Goal: Transaction & Acquisition: Purchase product/service

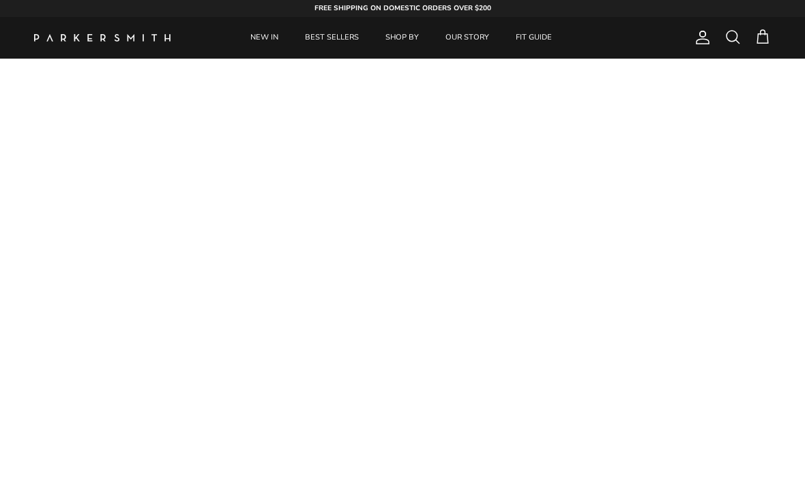
click at [269, 40] on link "NEW IN" at bounding box center [264, 38] width 53 height 42
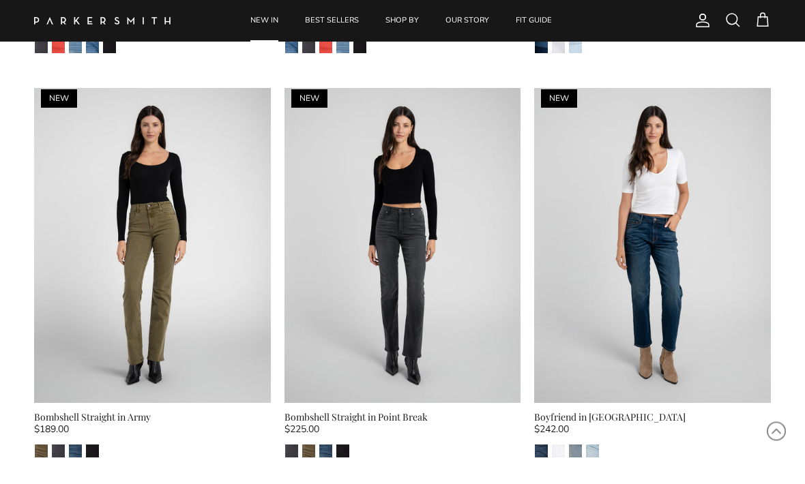
scroll to position [2460, 0]
click at [171, 263] on img at bounding box center [152, 245] width 237 height 315
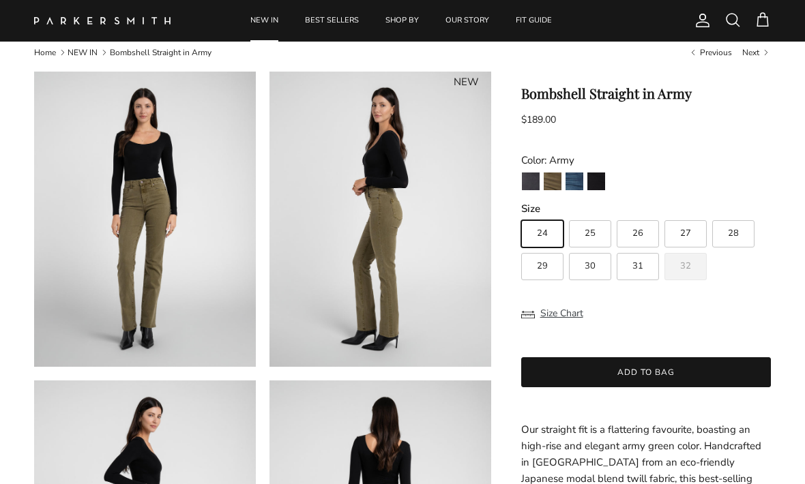
scroll to position [29, 0]
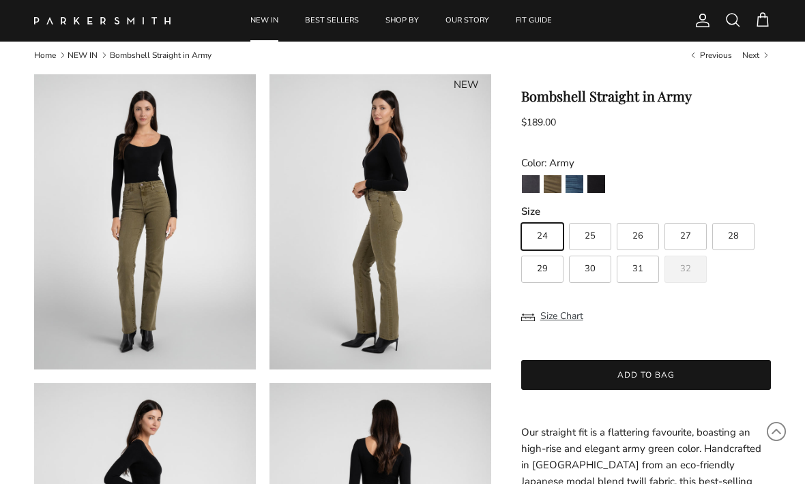
click at [680, 274] on span "32" at bounding box center [685, 269] width 11 height 9
click at [521, 218] on input "32" at bounding box center [521, 217] width 1 height 1
radio input "true"
click at [693, 274] on label "32" at bounding box center [686, 269] width 42 height 27
click at [521, 218] on input "32" at bounding box center [521, 217] width 1 height 1
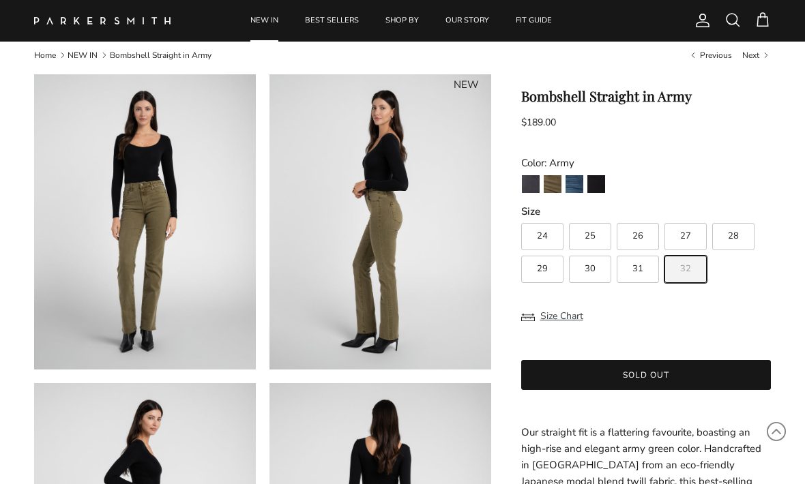
click at [701, 272] on label "32" at bounding box center [686, 269] width 42 height 27
click at [521, 218] on input "32" at bounding box center [521, 217] width 1 height 1
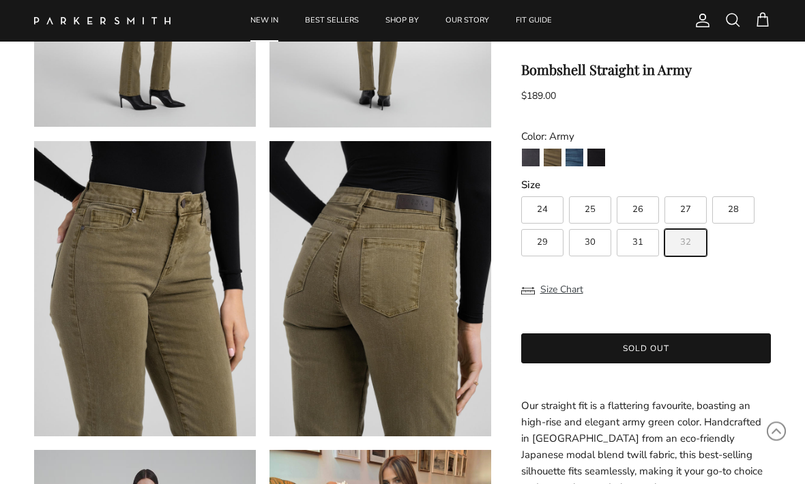
scroll to position [595, 0]
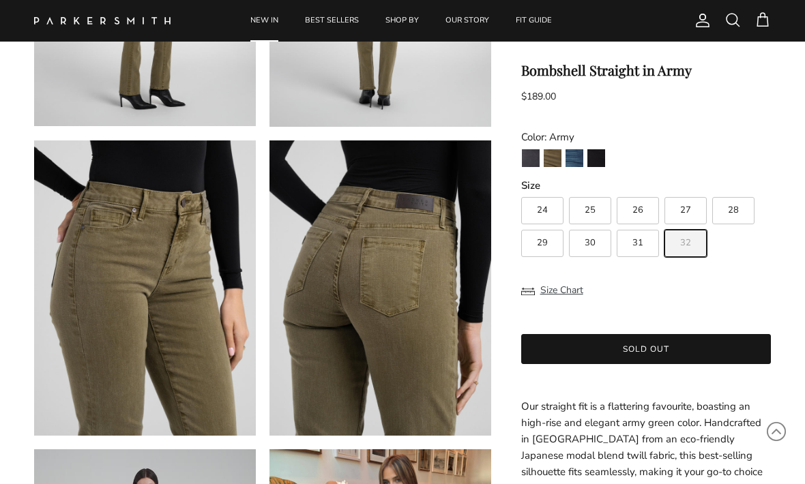
click at [574, 163] on img "La Jolla" at bounding box center [575, 158] width 18 height 18
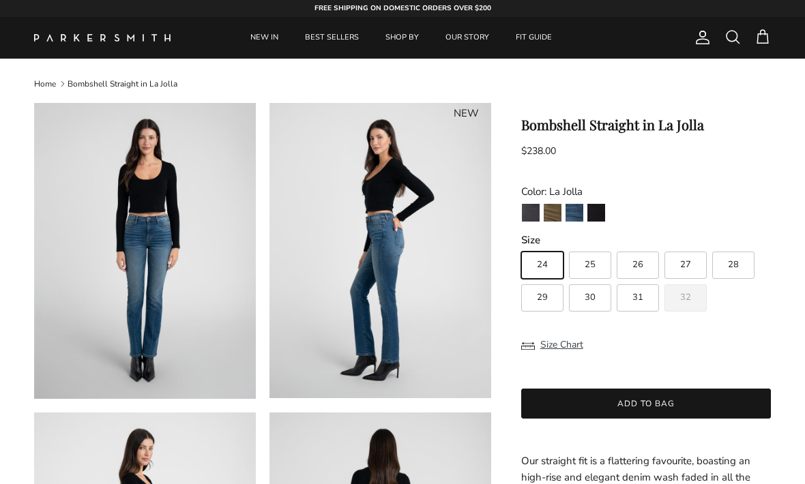
click at [548, 218] on img "Army" at bounding box center [553, 213] width 18 height 18
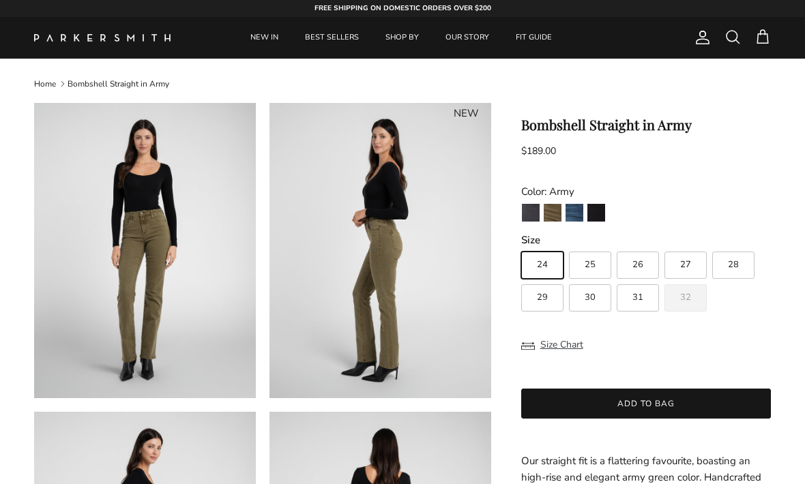
click at [598, 211] on img "Stallion" at bounding box center [596, 213] width 18 height 18
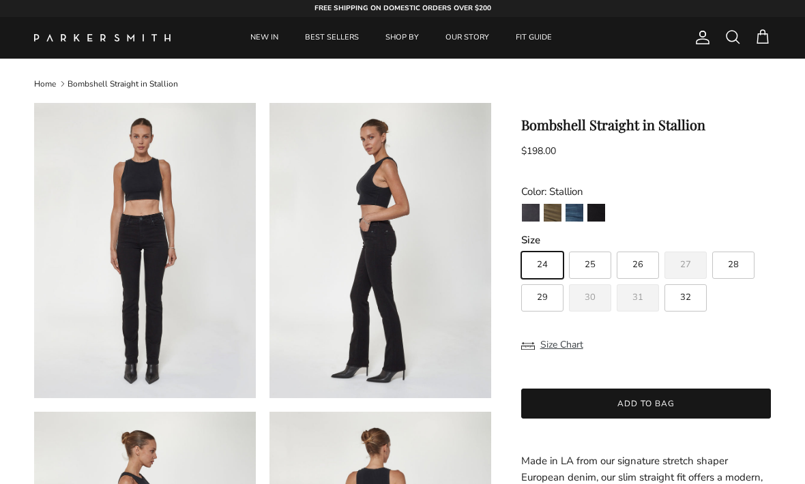
click at [527, 219] on img "Point Break" at bounding box center [531, 213] width 18 height 18
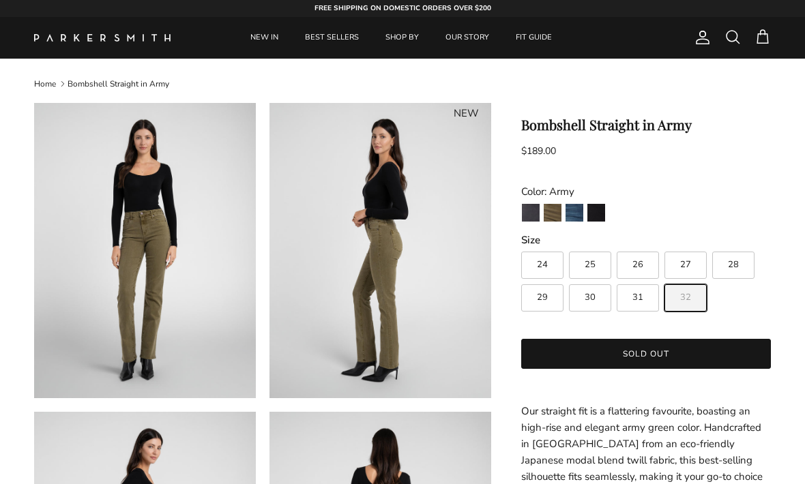
scroll to position [640, 0]
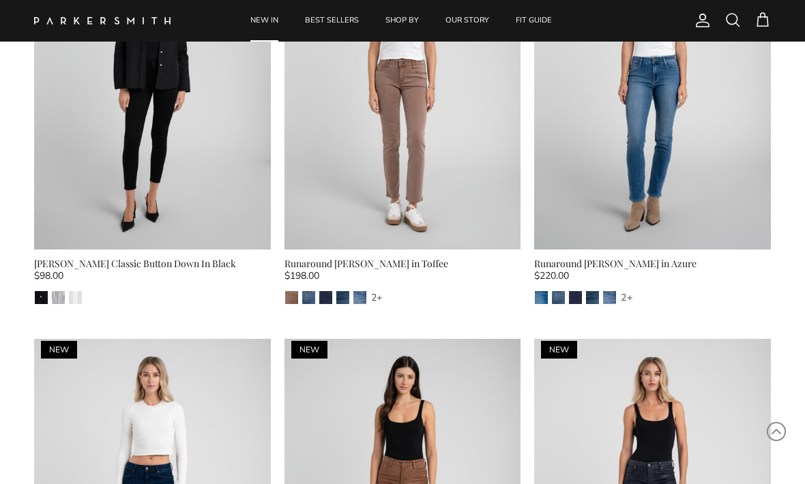
scroll to position [991, 0]
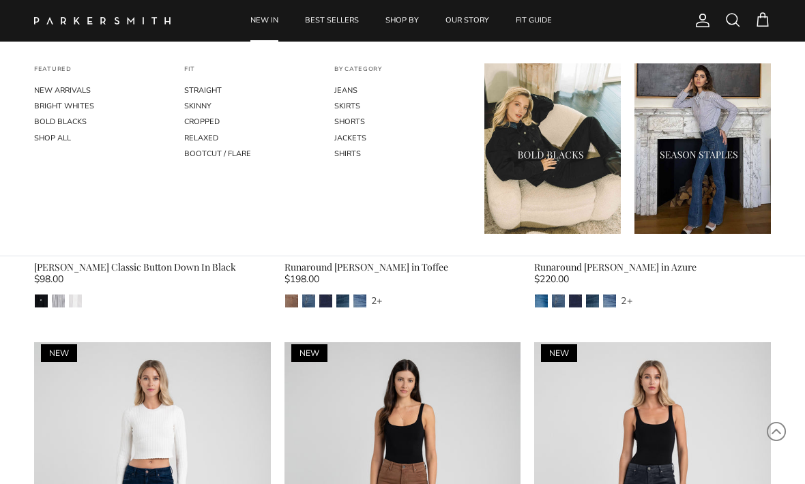
click at [217, 121] on link "CROPPED" at bounding box center [252, 122] width 136 height 16
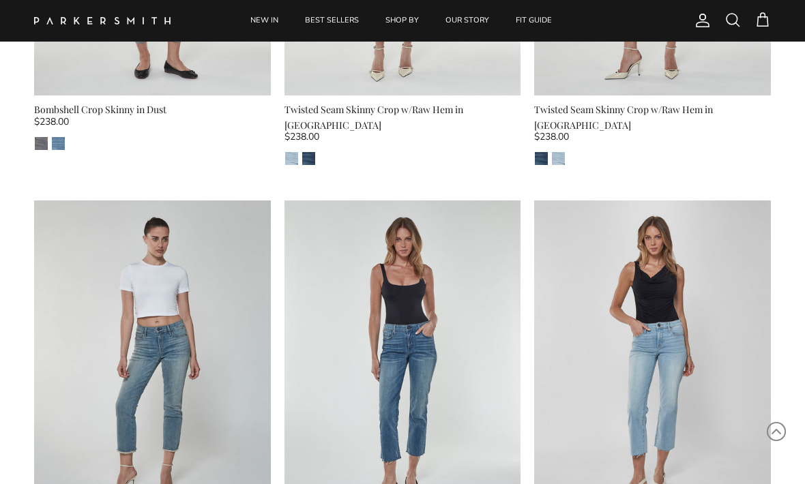
scroll to position [2383, 0]
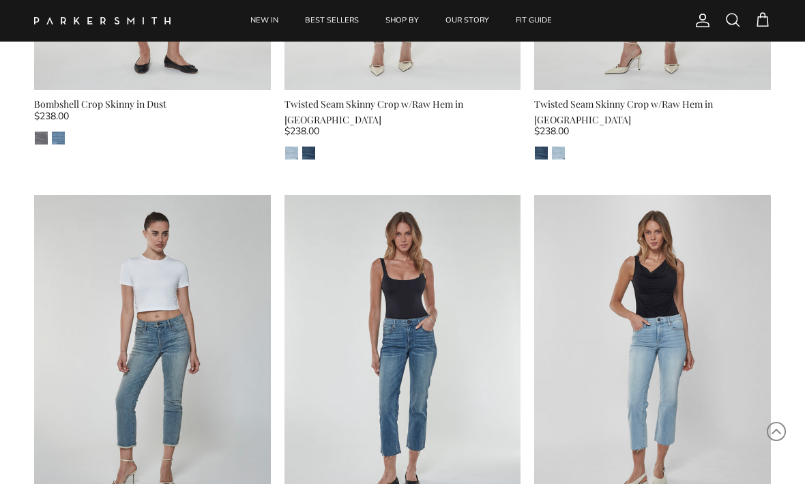
click at [269, 18] on link "NEW IN" at bounding box center [264, 21] width 53 height 42
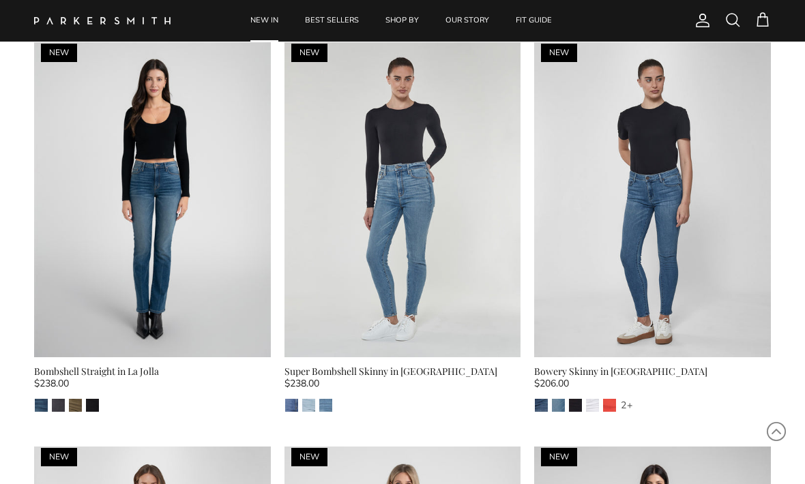
scroll to position [3734, 0]
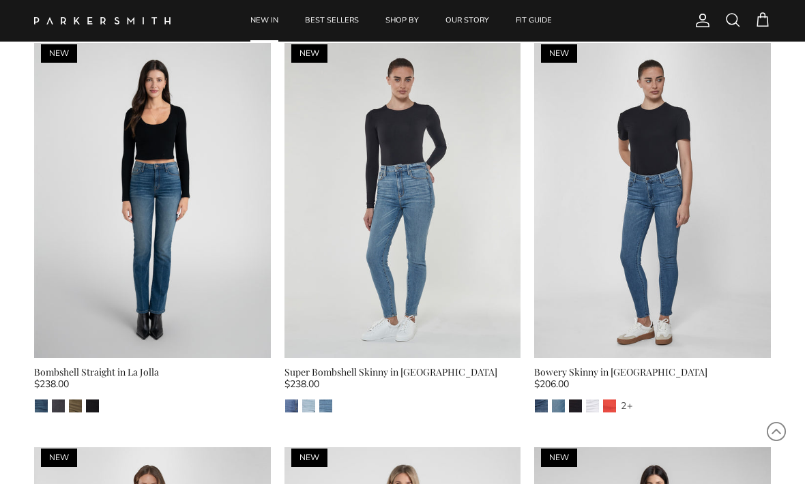
click at [332, 25] on link "BEST SELLERS" at bounding box center [332, 21] width 78 height 42
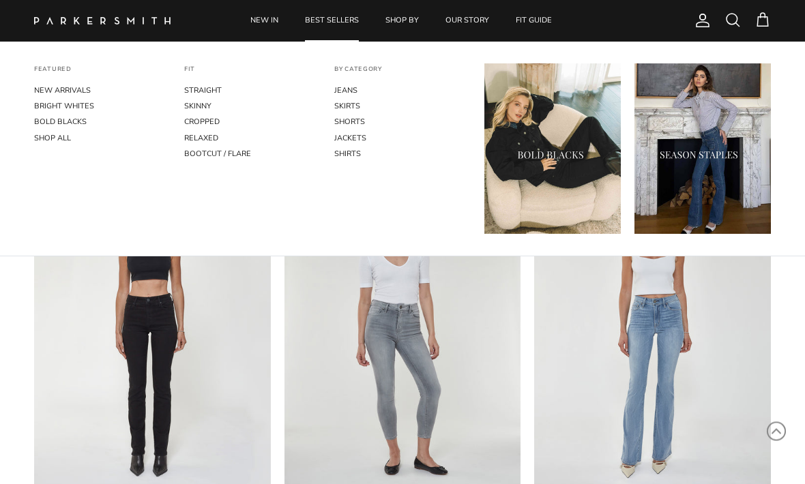
scroll to position [1982, 0]
click at [219, 126] on link "CROPPED" at bounding box center [252, 122] width 136 height 16
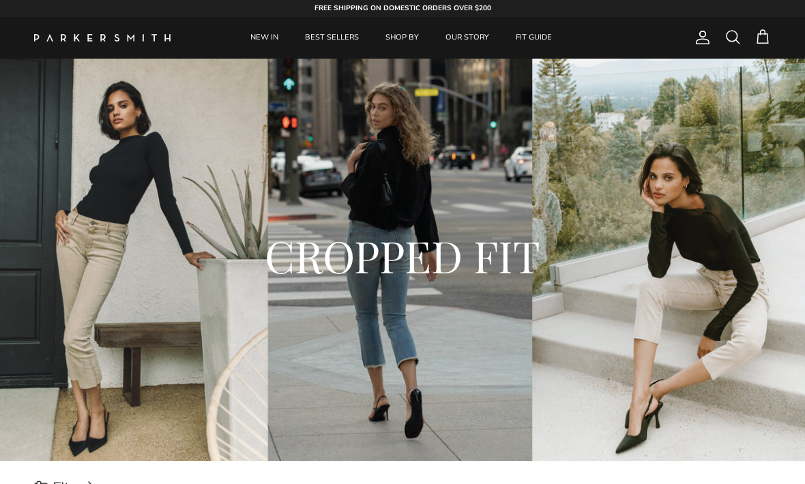
click at [269, 33] on link "NEW IN" at bounding box center [264, 38] width 53 height 42
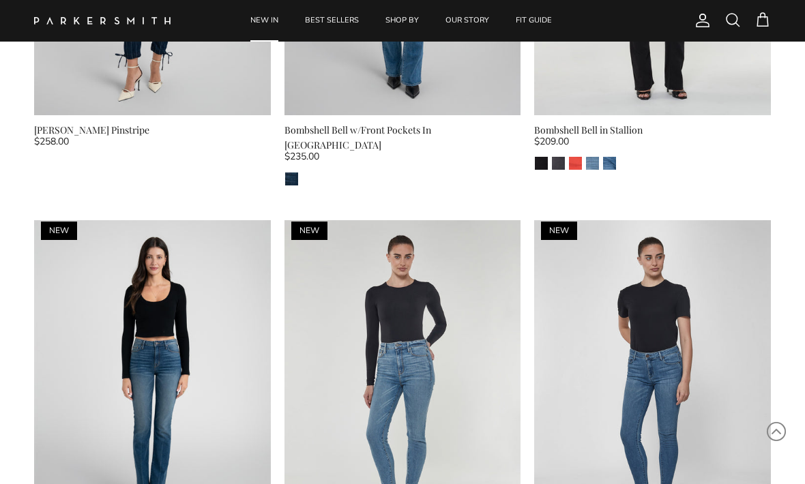
scroll to position [3556, 0]
click at [267, 13] on link "NEW IN" at bounding box center [264, 21] width 53 height 42
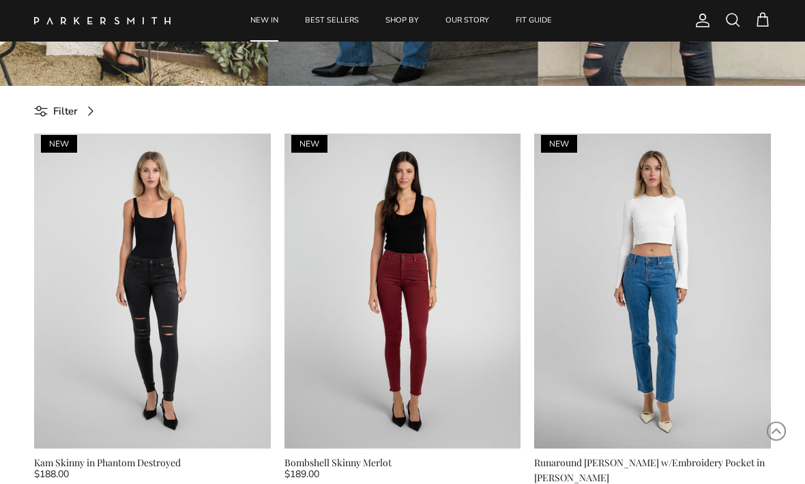
scroll to position [375, 0]
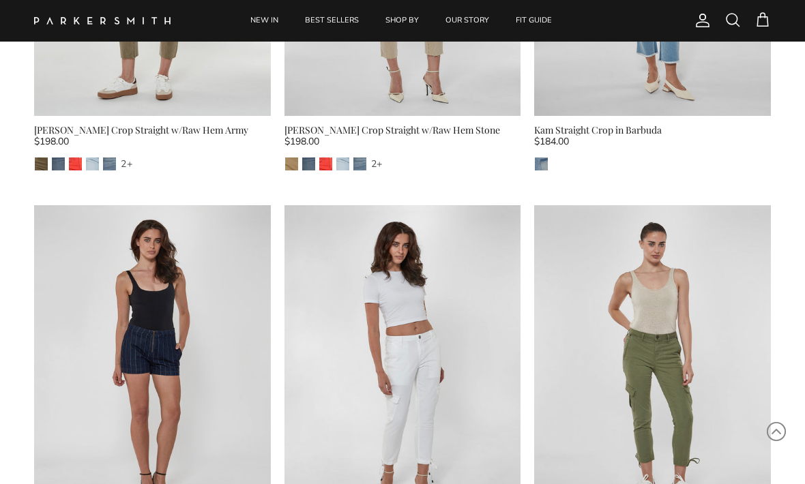
scroll to position [4025, 0]
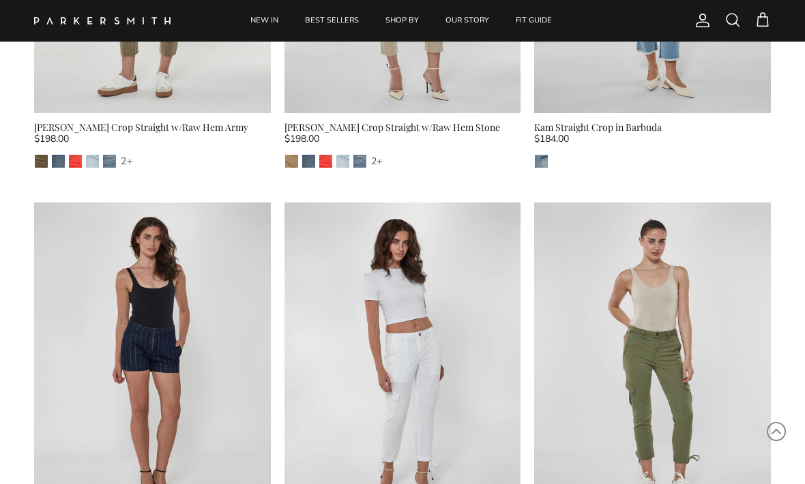
click at [664, 311] on img at bounding box center [652, 360] width 237 height 315
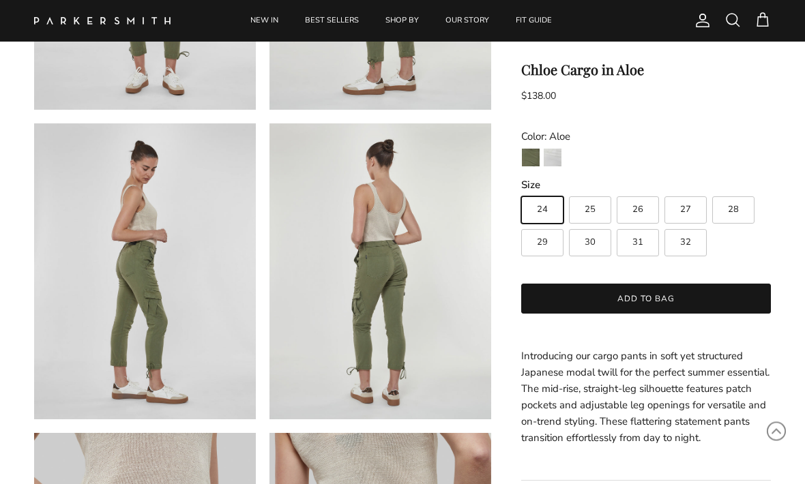
scroll to position [302, 0]
click at [693, 243] on label "32" at bounding box center [686, 243] width 42 height 27
click at [521, 192] on input "32" at bounding box center [521, 191] width 1 height 1
radio input "true"
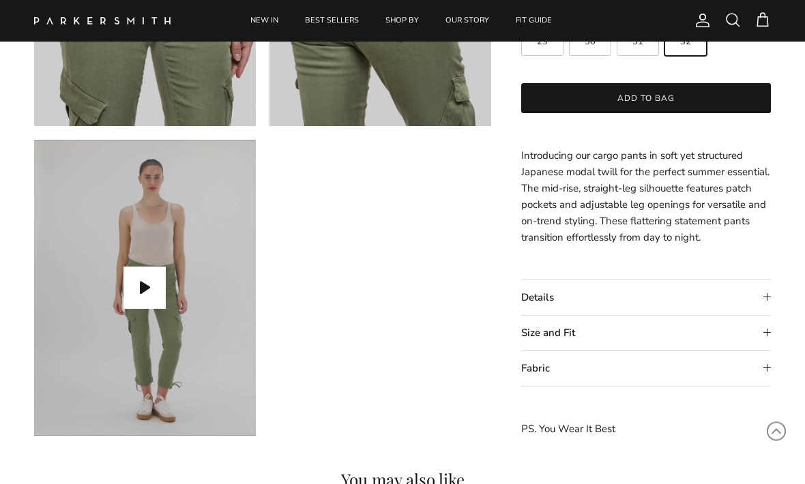
scroll to position [905, 0]
click at [145, 286] on button "Play video" at bounding box center [145, 288] width 42 height 42
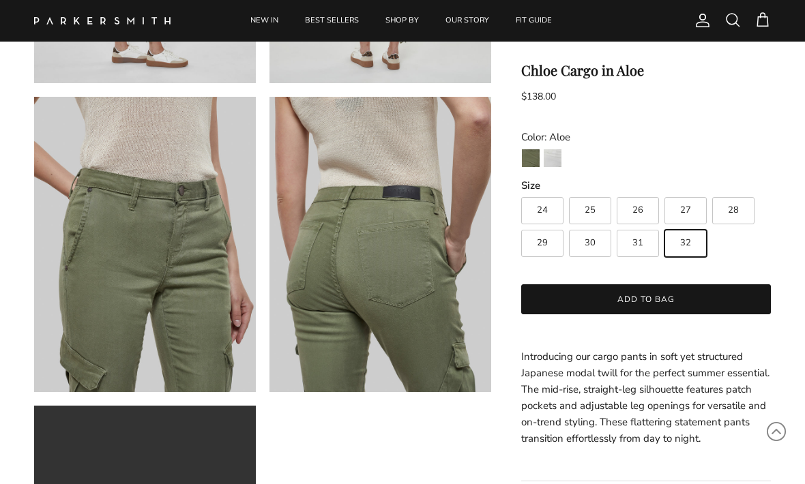
scroll to position [638, 0]
click at [713, 297] on button "Add to bag" at bounding box center [646, 300] width 250 height 30
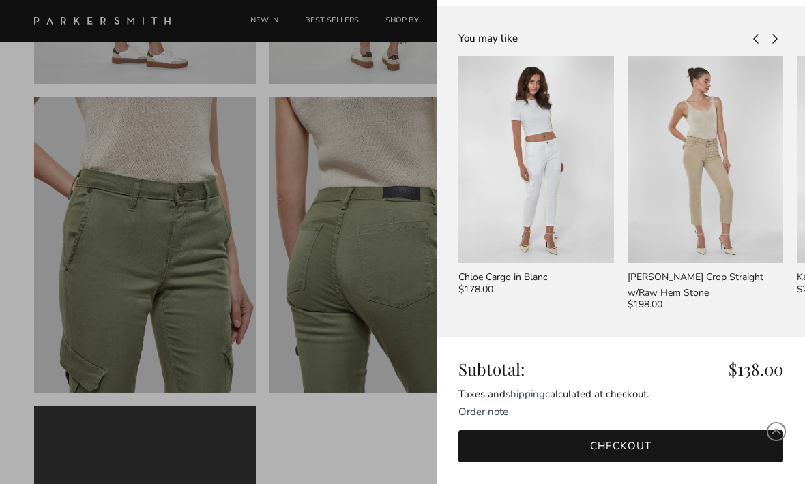
scroll to position [186, 0]
